Goal: Task Accomplishment & Management: Manage account settings

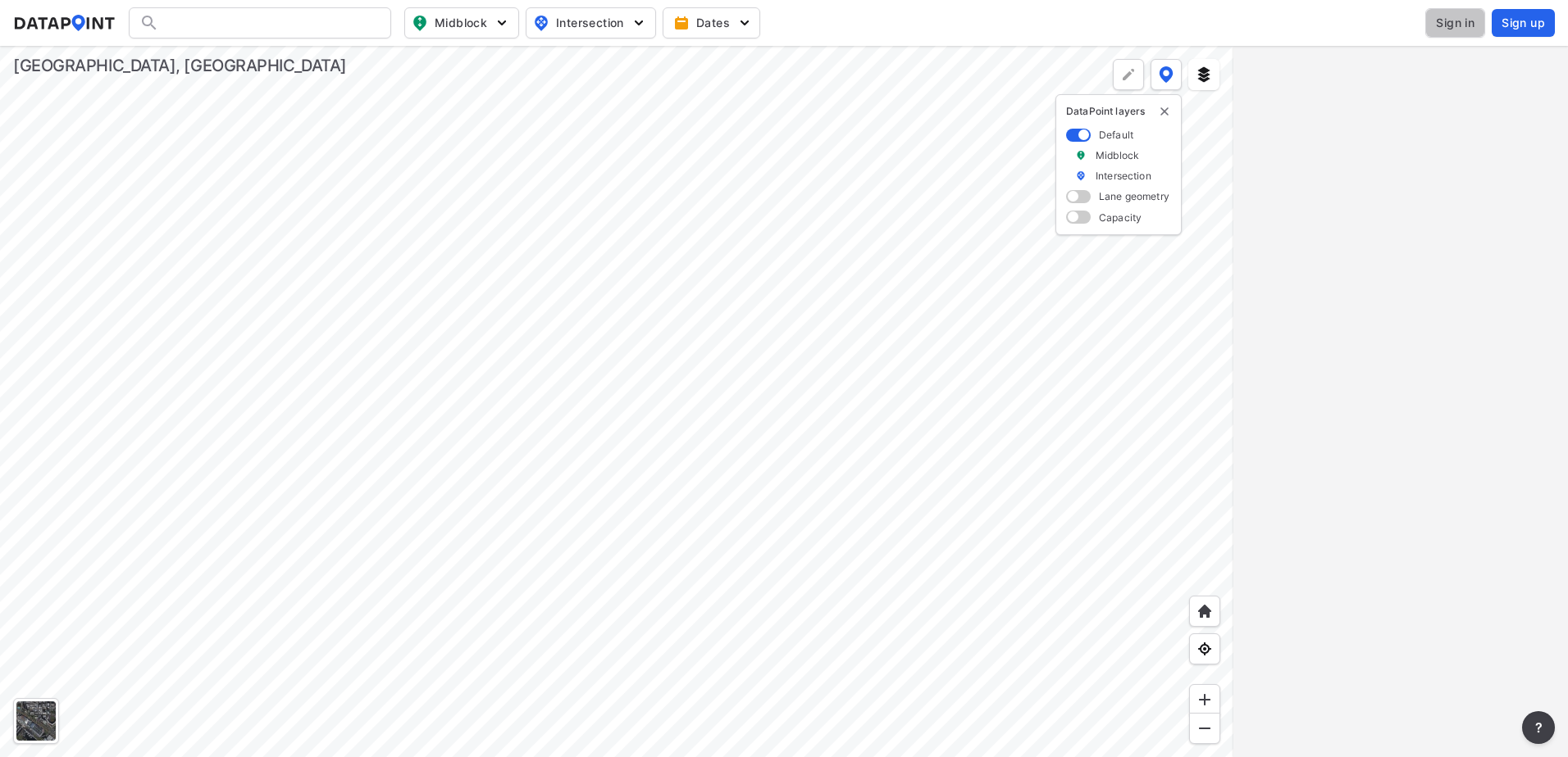
click at [1438, 22] on span "Sign in" at bounding box center [1454, 22] width 39 height 16
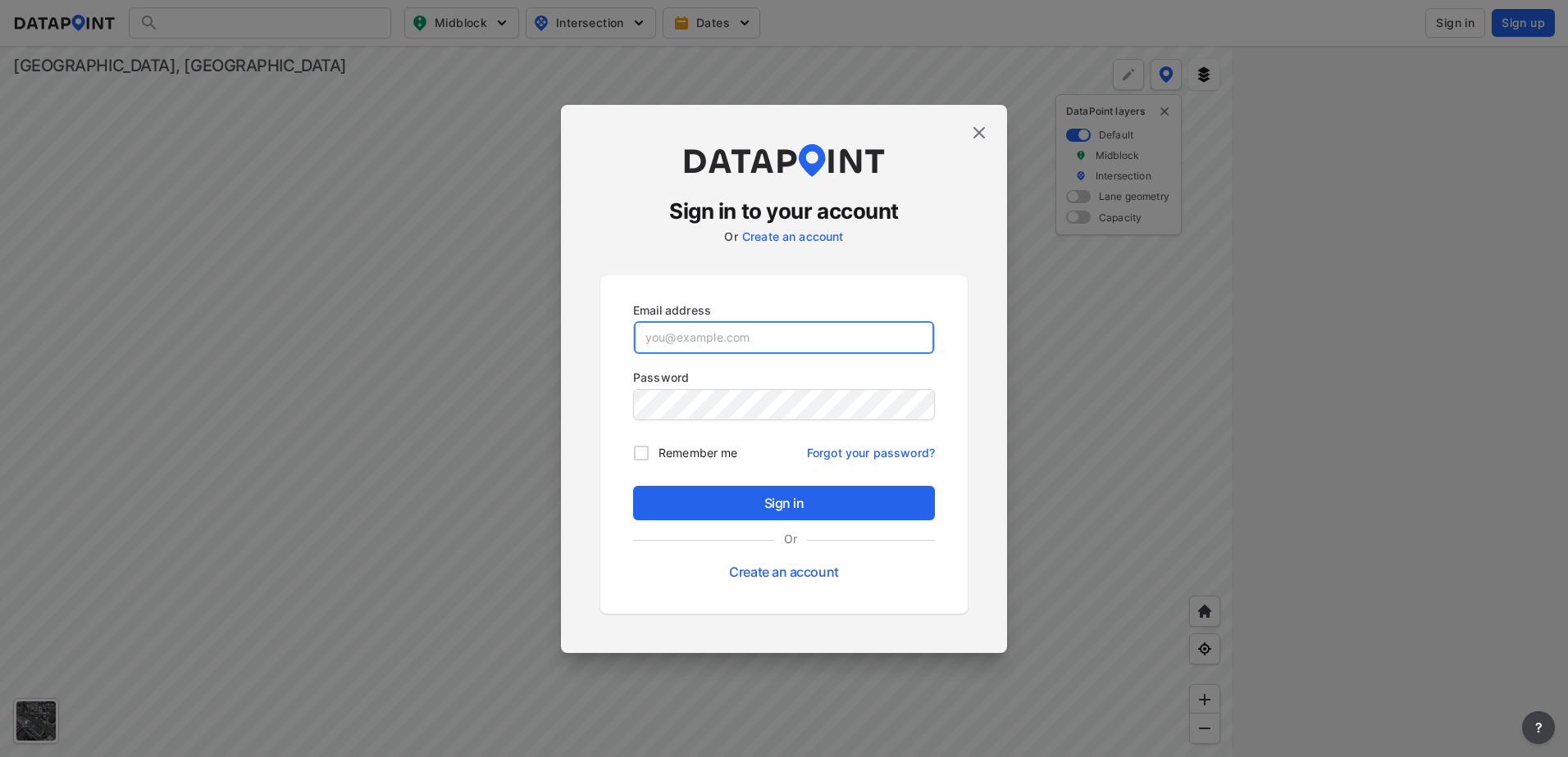
type input "dharding@greenvillesc.gov"
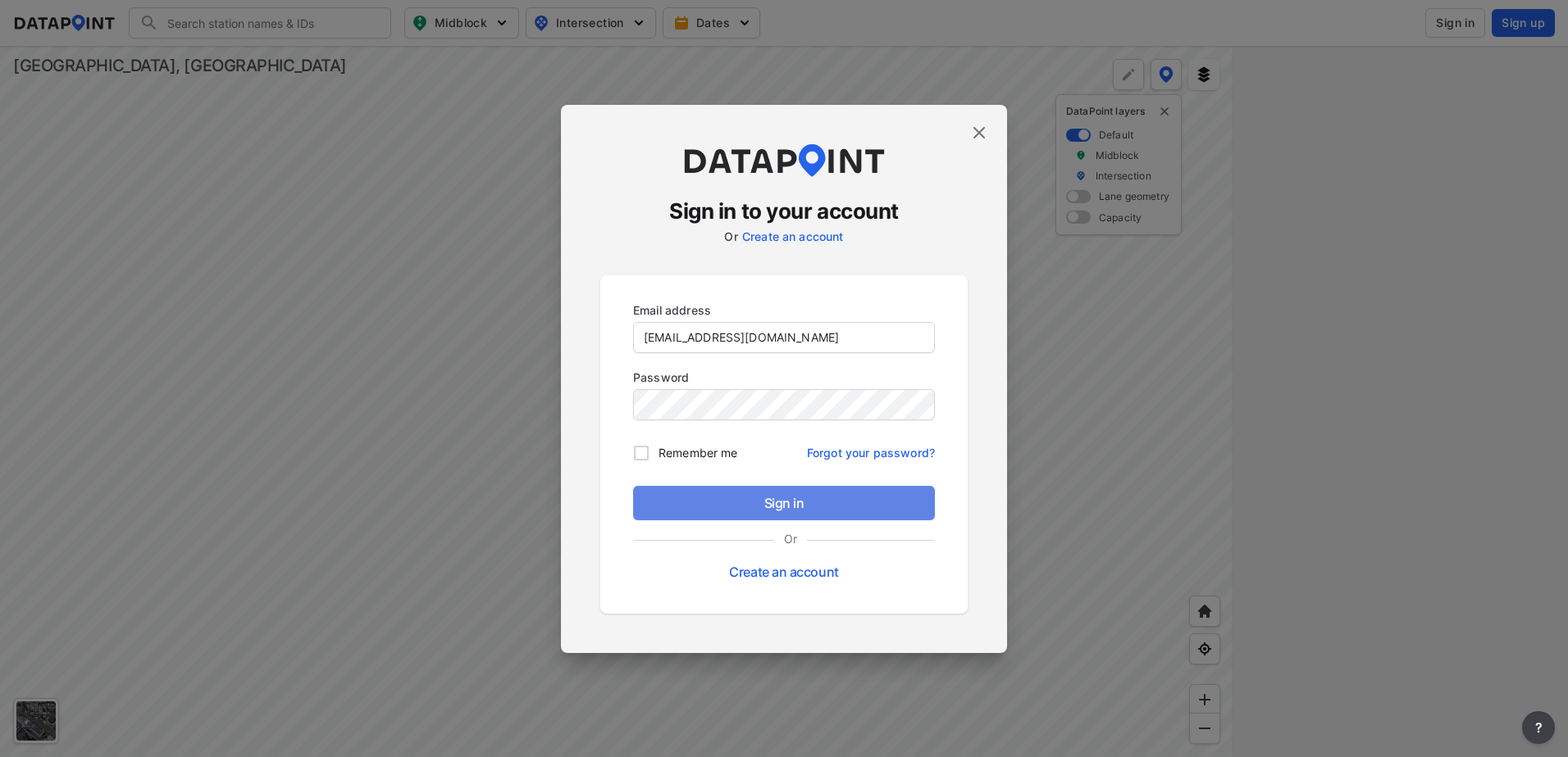
click at [775, 506] on span "Sign in" at bounding box center [784, 503] width 275 height 20
